Goal: Transaction & Acquisition: Subscribe to service/newsletter

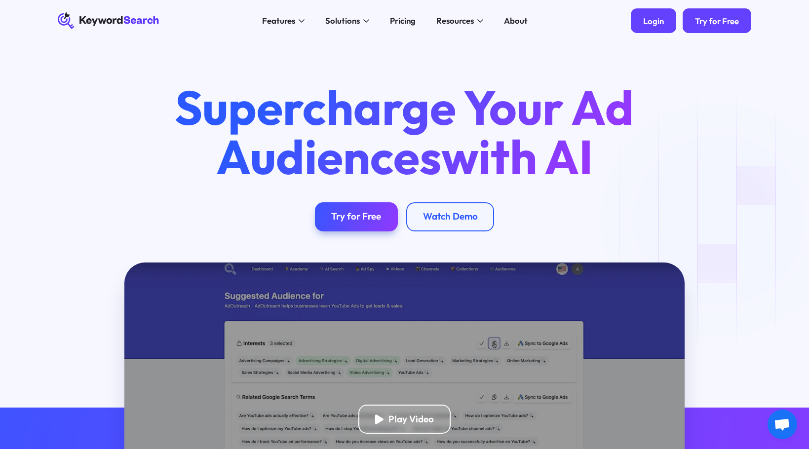
click at [659, 22] on div "Login" at bounding box center [653, 21] width 21 height 10
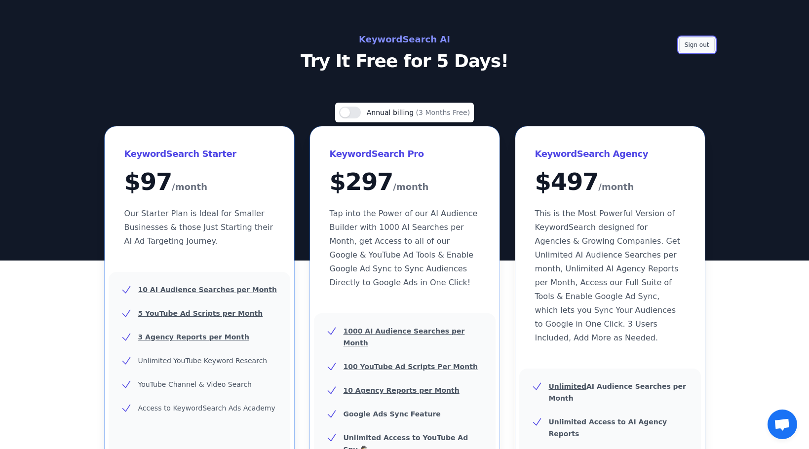
click at [694, 43] on button "Sign out" at bounding box center [697, 45] width 36 height 15
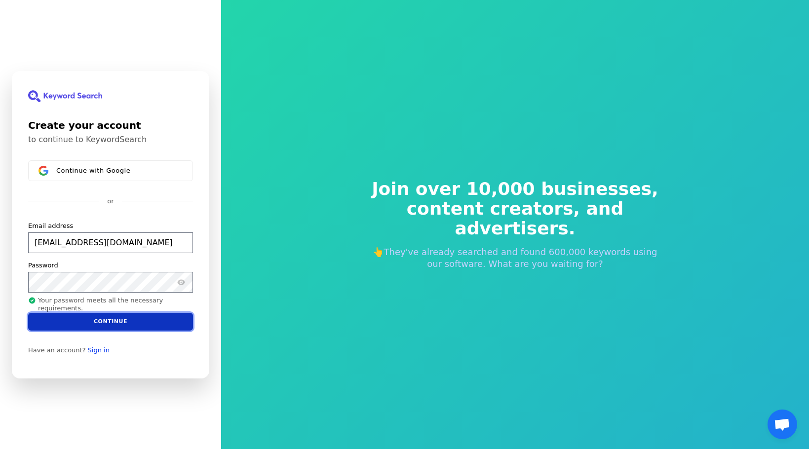
click at [97, 321] on button "Continue" at bounding box center [110, 321] width 165 height 18
type input "AntiPRengager@jotopr.com"
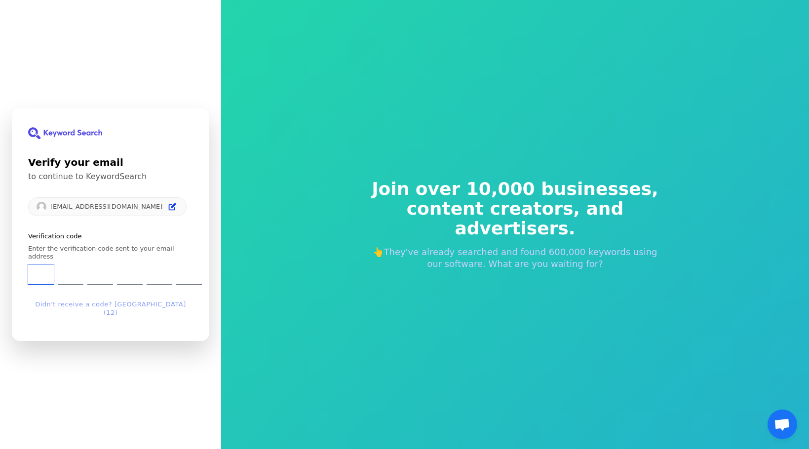
click at [45, 276] on input "Enter verification code. Digit 1" at bounding box center [41, 275] width 26 height 20
type input "0"
type input "3"
type input "6"
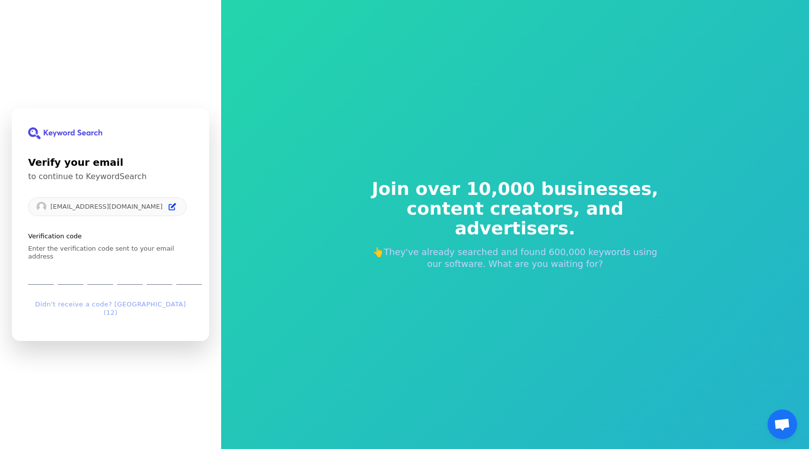
type input "4"
type input "5"
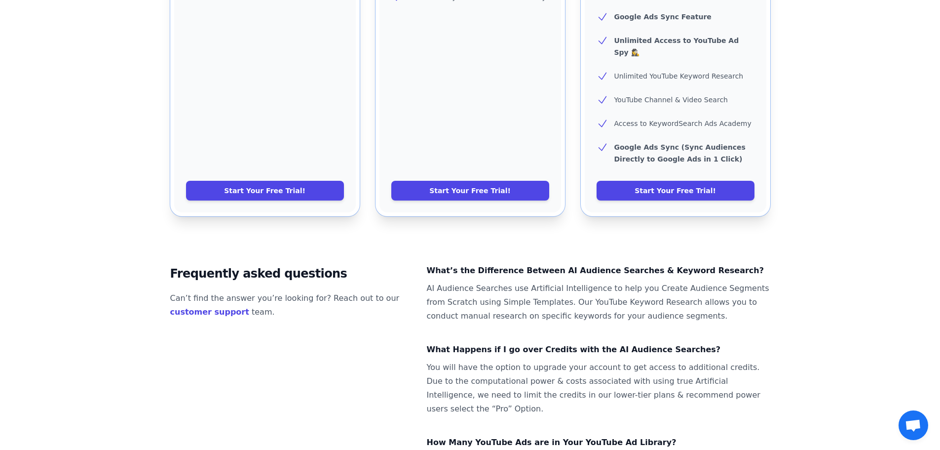
scroll to position [588, 0]
